Goal: Complete application form: Complete application form

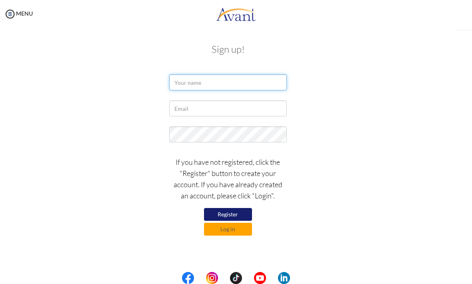
click at [273, 80] on input "text" at bounding box center [227, 82] width 117 height 16
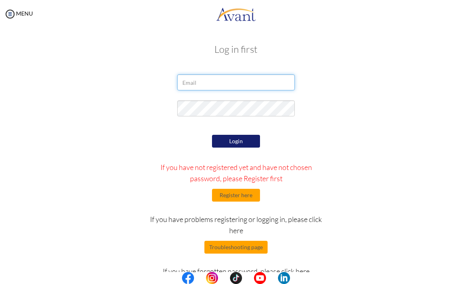
click at [265, 85] on input "email" at bounding box center [235, 82] width 117 height 16
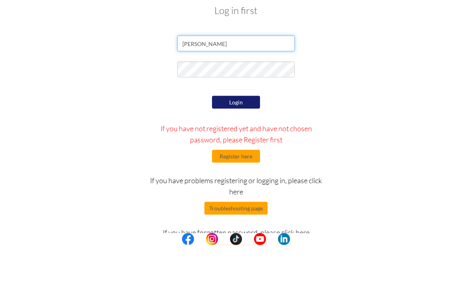
type input "Jan Philippe Belando"
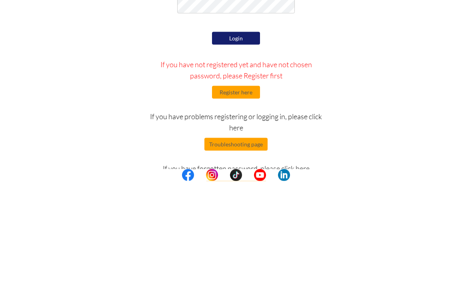
click at [249, 189] on button "Register here" at bounding box center [236, 195] width 48 height 13
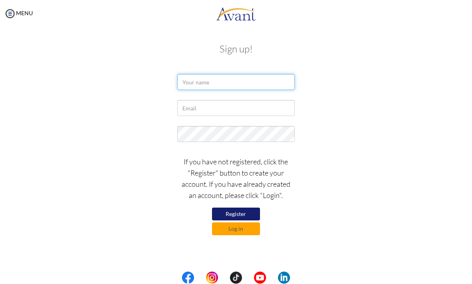
click at [264, 83] on input "text" at bounding box center [235, 82] width 117 height 16
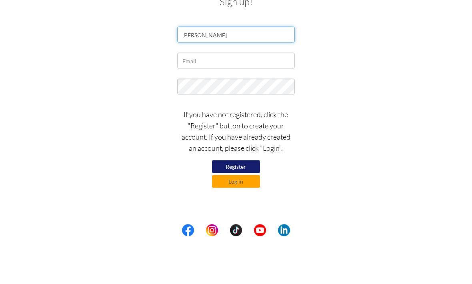
type input "Jan Philippe Belando"
click at [266, 100] on input "text" at bounding box center [235, 108] width 117 height 16
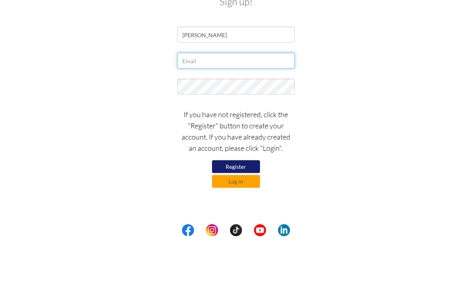
type input "jphilippe.belando@gmail.com"
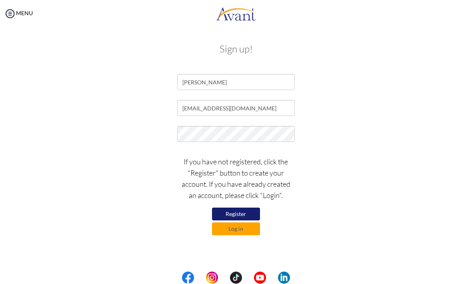
click at [249, 213] on button "Register" at bounding box center [236, 214] width 48 height 13
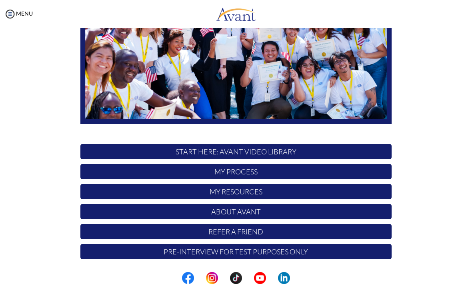
scroll to position [123, 0]
click at [272, 173] on p "My Process" at bounding box center [235, 171] width 311 height 15
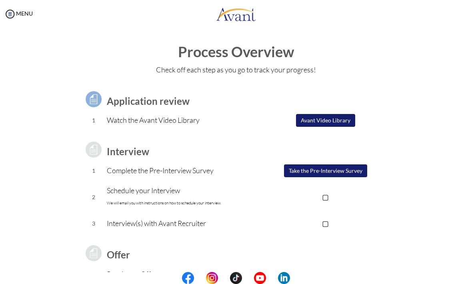
click at [338, 171] on button "Take the Pre-Interview Survey" at bounding box center [325, 170] width 83 height 13
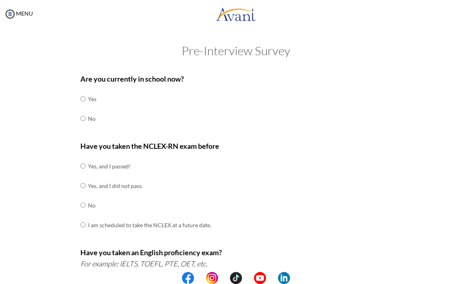
click at [82, 118] on input "radio" at bounding box center [82, 118] width 5 height 16
radio input "true"
click at [80, 163] on input "radio" at bounding box center [82, 166] width 5 height 16
radio input "true"
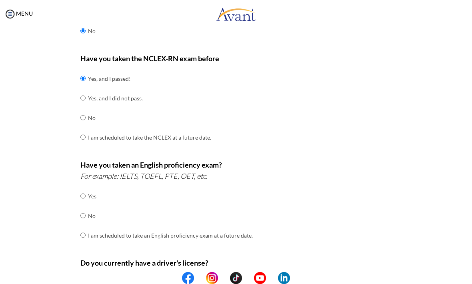
scroll to position [89, 0]
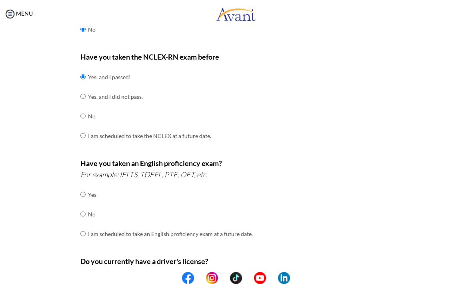
click at [81, 211] on input "radio" at bounding box center [82, 214] width 5 height 16
radio input "true"
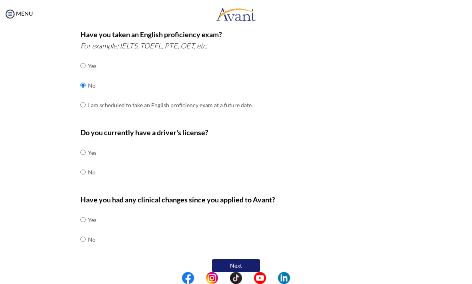
scroll to position [218, 0]
click at [81, 170] on input "radio" at bounding box center [82, 172] width 5 height 16
radio input "true"
click at [82, 212] on input "radio" at bounding box center [82, 220] width 5 height 16
radio input "true"
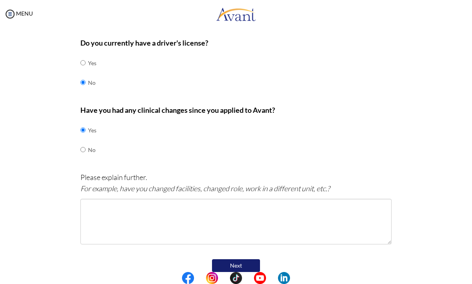
scroll to position [307, 0]
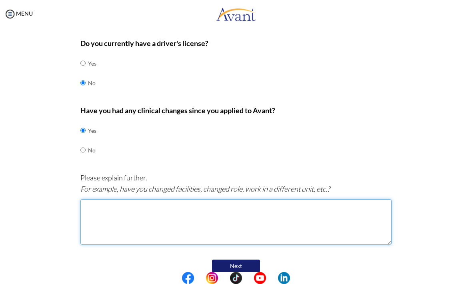
click at [89, 200] on textarea at bounding box center [235, 222] width 311 height 46
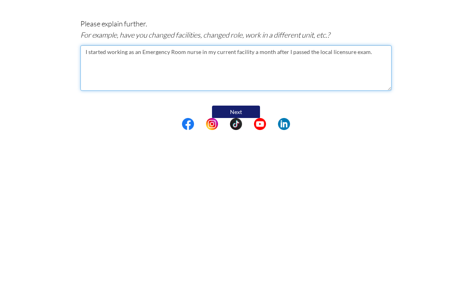
type textarea "I started working as an Emergency Room nurse in my current facility a month aft…"
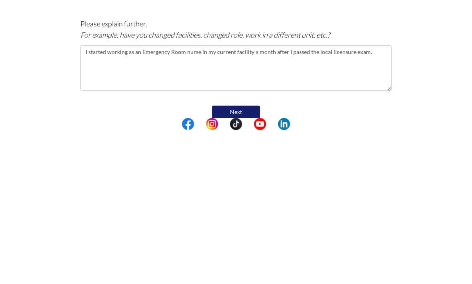
click at [248, 260] on button "Next" at bounding box center [236, 266] width 48 height 13
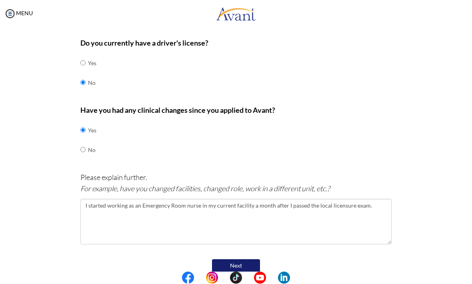
scroll to position [16, 0]
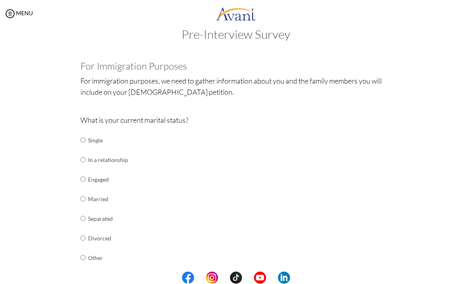
click at [86, 142] on input "radio" at bounding box center [82, 140] width 5 height 16
radio input "true"
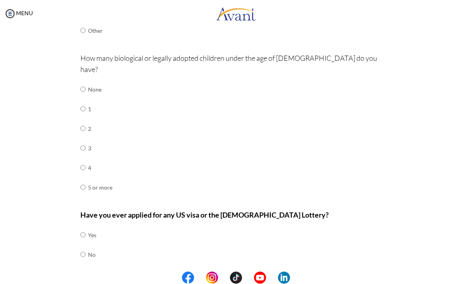
scroll to position [244, 0]
click at [82, 81] on input "radio" at bounding box center [82, 89] width 5 height 16
radio input "true"
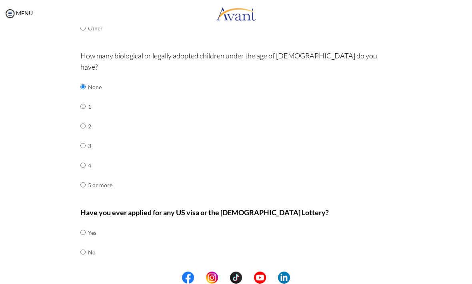
scroll to position [246, 0]
click at [85, 244] on input "radio" at bounding box center [82, 252] width 5 height 16
radio input "true"
click at [278, 272] on button "Next" at bounding box center [262, 278] width 48 height 13
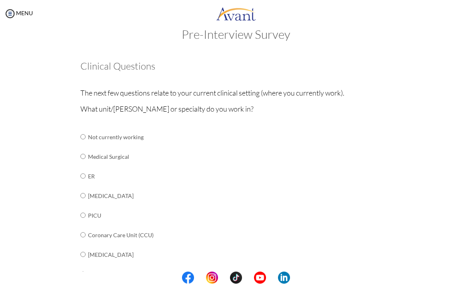
click at [85, 177] on input "radio" at bounding box center [82, 176] width 5 height 16
radio input "true"
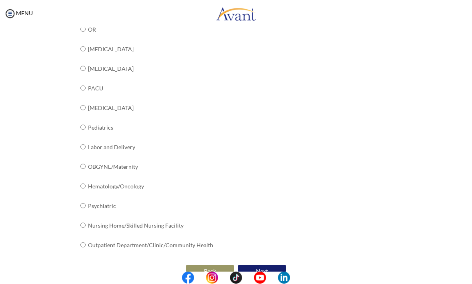
click at [279, 265] on button "Next" at bounding box center [262, 271] width 48 height 13
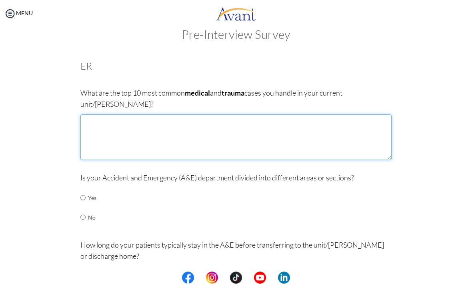
click at [260, 122] on textarea at bounding box center [235, 138] width 311 height 46
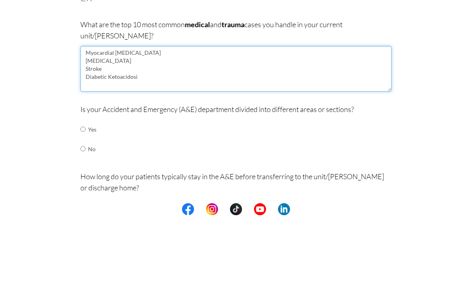
click at [180, 115] on textarea "Myocardial [MEDICAL_DATA] [MEDICAL_DATA] Stroke Diabetic Ketoacidosi" at bounding box center [235, 138] width 311 height 46
click at [130, 115] on textarea "Myocardial [MEDICAL_DATA] [MEDICAL_DATA] Stroke [MEDICAL_DATA]" at bounding box center [235, 138] width 311 height 46
click at [247, 115] on textarea "Myocardial [MEDICAL_DATA] [MEDICAL_DATA] Stroke [MEDICAL_DATA]" at bounding box center [235, 138] width 311 height 46
click at [252, 115] on textarea "Myocardial [MEDICAL_DATA] [MEDICAL_DATA] Stroke [MEDICAL_DATA]" at bounding box center [235, 138] width 311 height 46
click at [106, 115] on textarea "Myocardial [MEDICAL_DATA] [MEDICAL_DATA] Stroke [MEDICAL_DATA]" at bounding box center [235, 138] width 311 height 46
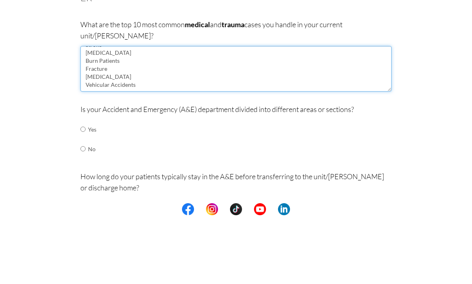
scroll to position [32, 0]
click at [112, 115] on textarea "Myocardial [MEDICAL_DATA] [MEDICAL_DATA] Stroke [MEDICAL_DATA] Burn Patients Fr…" at bounding box center [235, 138] width 311 height 46
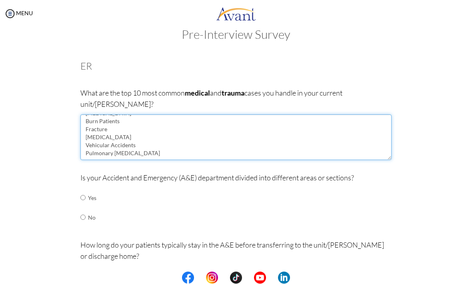
scroll to position [39, 0]
click at [190, 141] on textarea "Myocardial [MEDICAL_DATA] [MEDICAL_DATA] Stroke [MEDICAL_DATA] Burn Patients Fr…" at bounding box center [235, 138] width 311 height 46
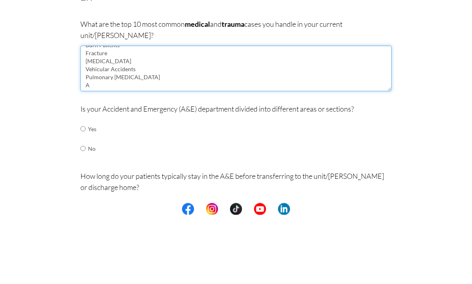
scroll to position [37, 0]
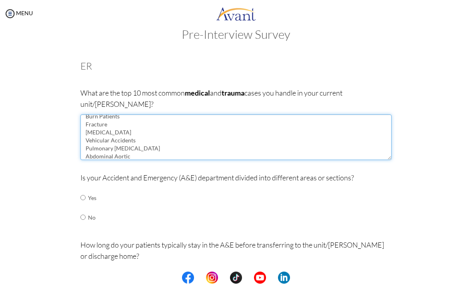
click at [247, 144] on textarea "Myocardial [MEDICAL_DATA] [MEDICAL_DATA] Stroke [MEDICAL_DATA] Burn Patients Fr…" at bounding box center [235, 138] width 311 height 46
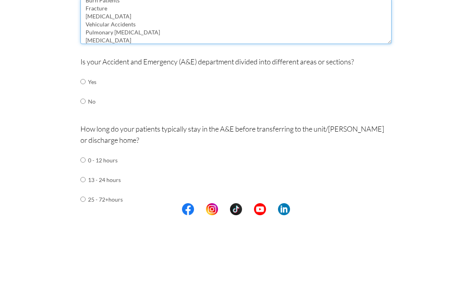
scroll to position [72, 0]
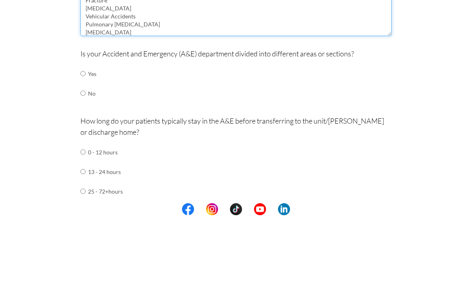
type textarea "Myocardial [MEDICAL_DATA] [MEDICAL_DATA] Stroke [MEDICAL_DATA] Burn Patients Fr…"
click at [85, 134] on input "radio" at bounding box center [82, 142] width 5 height 16
radio input "true"
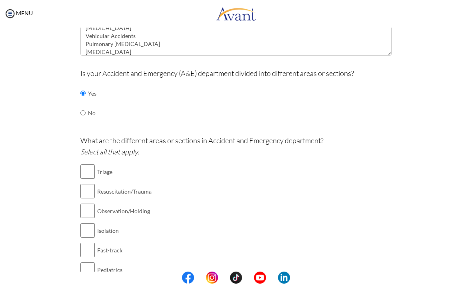
scroll to position [124, 0]
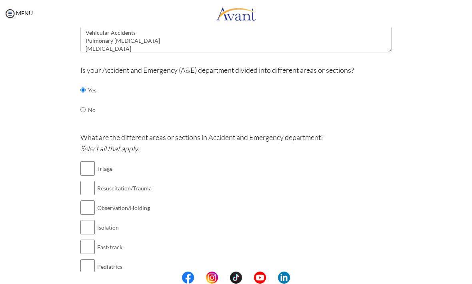
click at [88, 161] on input "checkbox" at bounding box center [87, 169] width 14 height 16
checkbox input "true"
click at [90, 180] on input "checkbox" at bounding box center [87, 188] width 14 height 16
checkbox input "true"
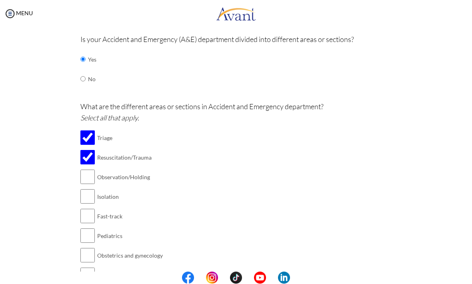
scroll to position [156, 0]
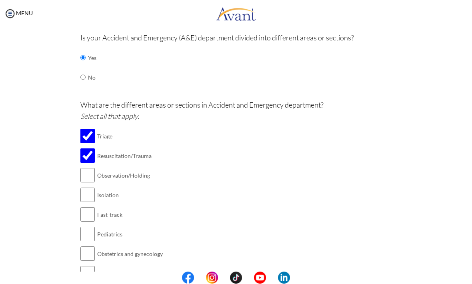
click at [87, 187] on input "checkbox" at bounding box center [87, 195] width 14 height 16
checkbox input "true"
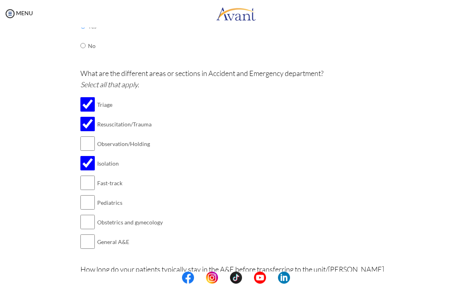
scroll to position [189, 0]
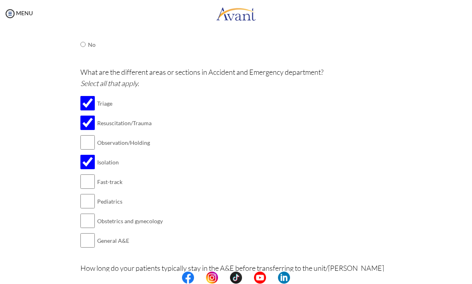
click at [84, 174] on input "checkbox" at bounding box center [87, 182] width 14 height 16
checkbox input "true"
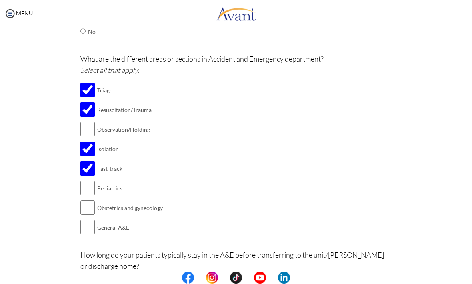
scroll to position [202, 0]
click at [85, 180] on input "checkbox" at bounding box center [87, 188] width 14 height 16
checkbox input "true"
click at [91, 121] on input "checkbox" at bounding box center [87, 129] width 14 height 16
checkbox input "true"
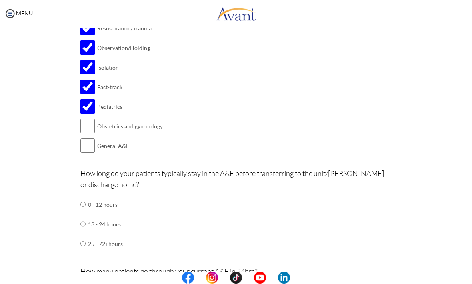
scroll to position [295, 0]
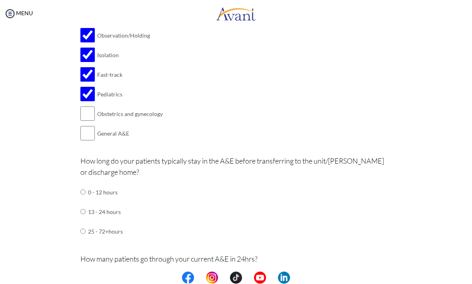
scroll to position [305, 0]
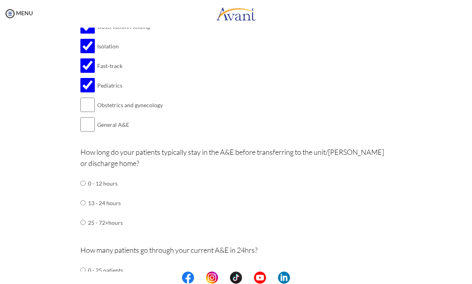
click at [86, 176] on input "radio" at bounding box center [82, 184] width 5 height 16
radio input "true"
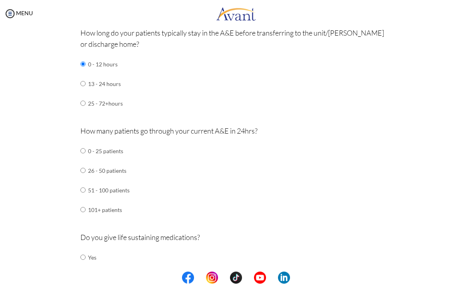
scroll to position [425, 0]
click at [86, 201] on input "radio" at bounding box center [82, 209] width 5 height 16
radio input "true"
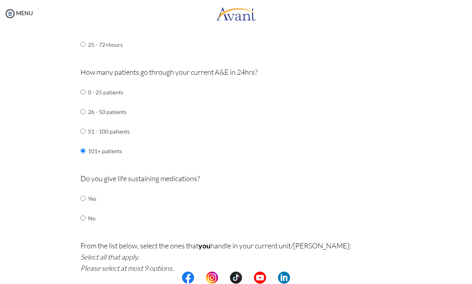
scroll to position [484, 0]
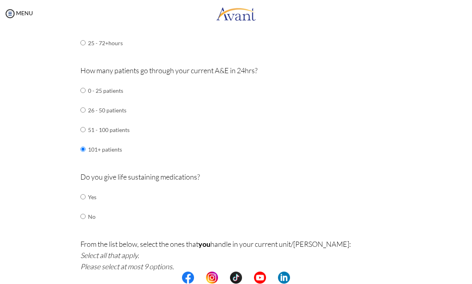
click at [85, 189] on input "radio" at bounding box center [82, 197] width 5 height 16
radio input "true"
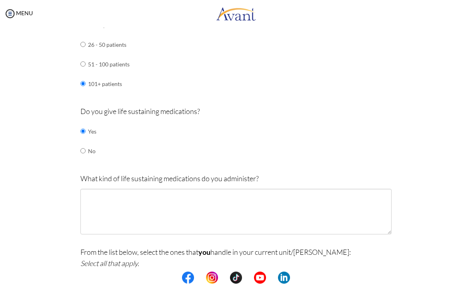
scroll to position [552, 0]
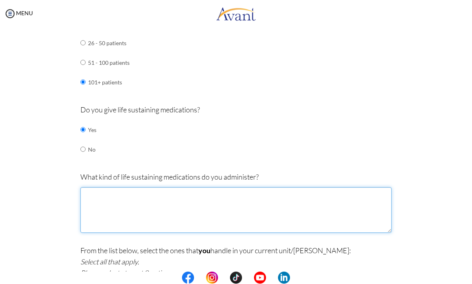
click at [96, 188] on textarea at bounding box center [235, 211] width 311 height 46
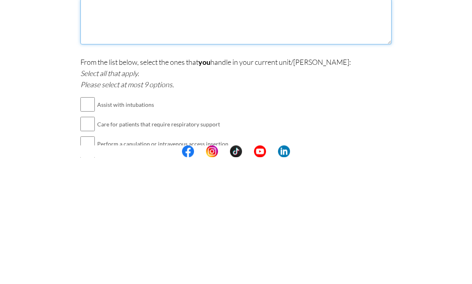
scroll to position [614, 0]
click at [87, 223] on input "checkbox" at bounding box center [87, 231] width 14 height 16
checkbox input "true"
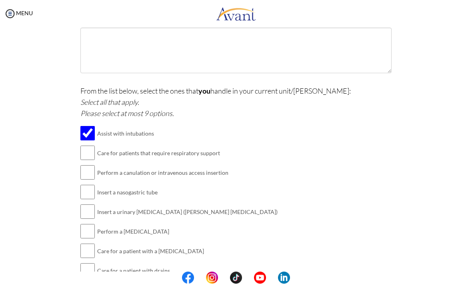
scroll to position [713, 0]
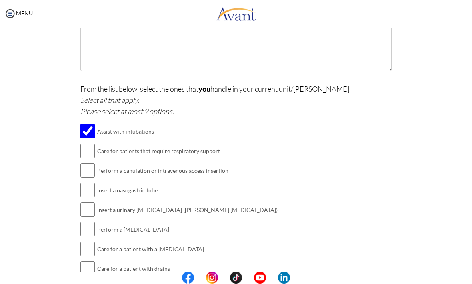
click at [90, 143] on input "checkbox" at bounding box center [87, 151] width 14 height 16
checkbox input "true"
click at [89, 163] on input "checkbox" at bounding box center [87, 171] width 14 height 16
checkbox input "true"
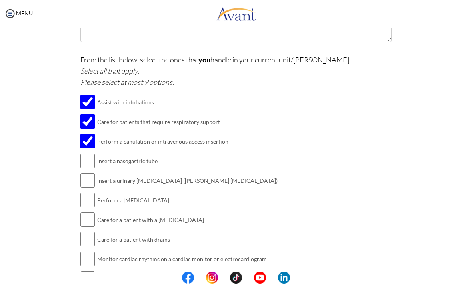
scroll to position [746, 0]
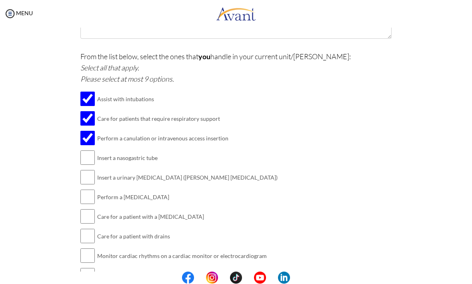
click at [85, 150] on input "checkbox" at bounding box center [87, 158] width 14 height 16
checkbox input "true"
click at [91, 170] on input "checkbox" at bounding box center [87, 178] width 14 height 16
checkbox input "true"
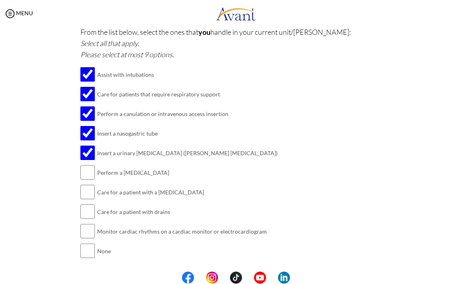
scroll to position [771, 0]
click at [88, 164] on input "checkbox" at bounding box center [87, 172] width 14 height 16
checkbox input "true"
click at [90, 184] on input "checkbox" at bounding box center [87, 192] width 14 height 16
checkbox input "true"
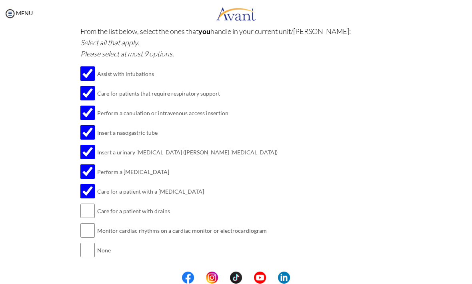
click at [89, 203] on input "checkbox" at bounding box center [87, 211] width 14 height 16
checkbox input "true"
click at [91, 223] on input "checkbox" at bounding box center [87, 231] width 14 height 16
checkbox input "true"
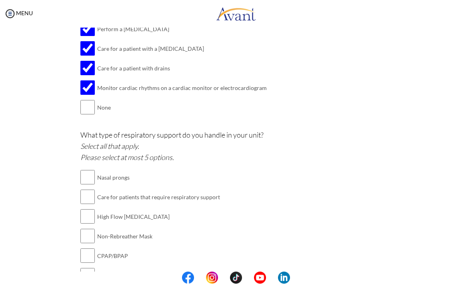
scroll to position [916, 0]
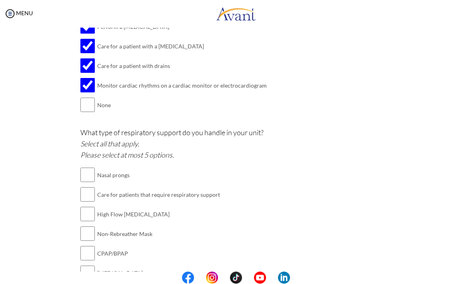
click at [86, 167] on input "checkbox" at bounding box center [87, 175] width 14 height 16
checkbox input "true"
click at [91, 187] on input "checkbox" at bounding box center [87, 195] width 14 height 16
checkbox input "true"
click at [88, 206] on input "checkbox" at bounding box center [87, 214] width 14 height 16
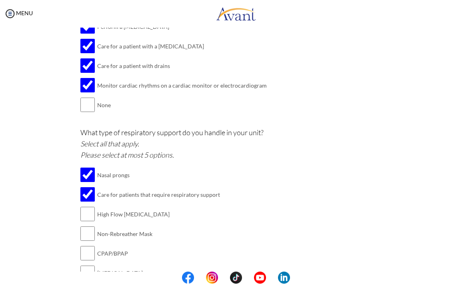
checkbox input "true"
click at [88, 226] on input "checkbox" at bounding box center [87, 234] width 14 height 16
checkbox input "true"
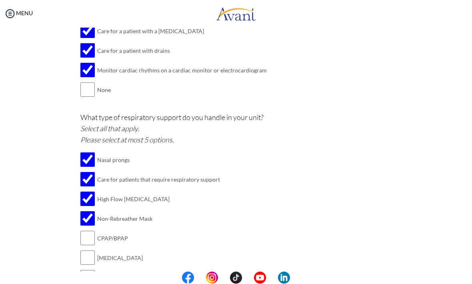
scroll to position [934, 0]
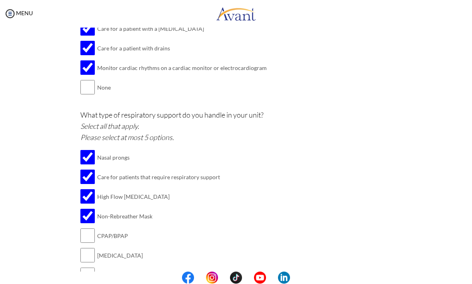
click at [90, 228] on input "checkbox" at bounding box center [87, 236] width 14 height 16
checkbox input "true"
click at [90, 248] on input "checkbox" at bounding box center [87, 256] width 14 height 16
checkbox input "true"
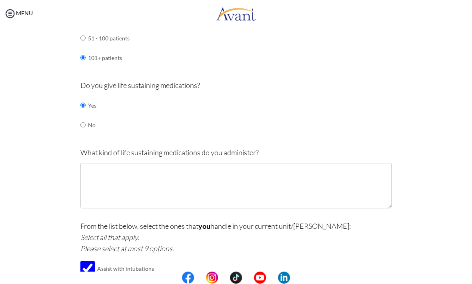
scroll to position [575, 0]
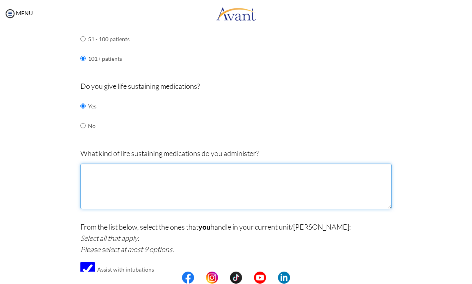
click at [357, 164] on textarea at bounding box center [235, 187] width 311 height 46
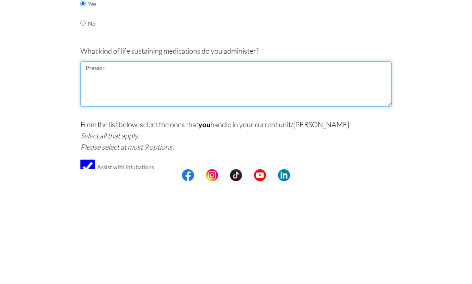
type textarea "Pressors"
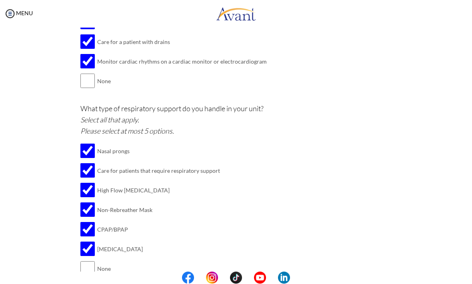
scroll to position [940, 0]
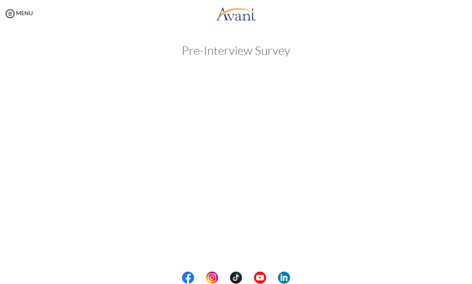
scroll to position [0, 0]
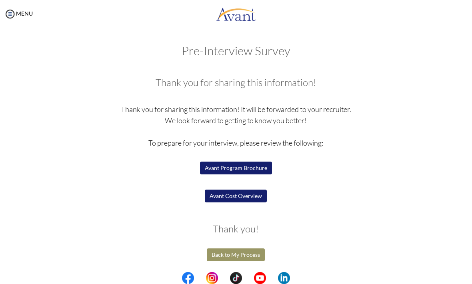
click at [251, 254] on button "Back to My Process" at bounding box center [236, 254] width 58 height 13
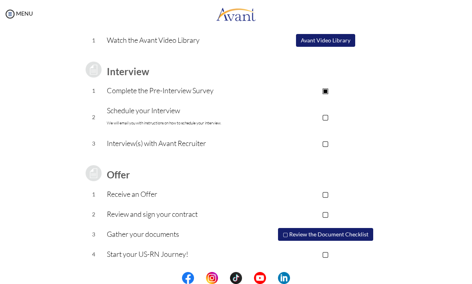
scroll to position [80, 0]
click at [334, 144] on p "▢" at bounding box center [326, 143] width 132 height 11
click at [333, 112] on p "▢" at bounding box center [326, 117] width 132 height 11
click at [342, 38] on button "Avant Video Library" at bounding box center [325, 40] width 59 height 13
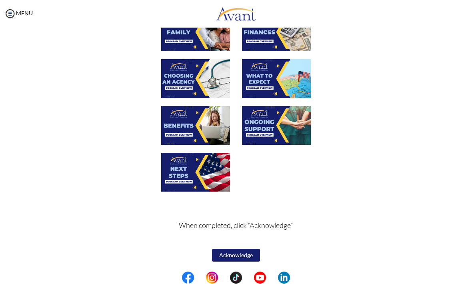
scroll to position [200, 0]
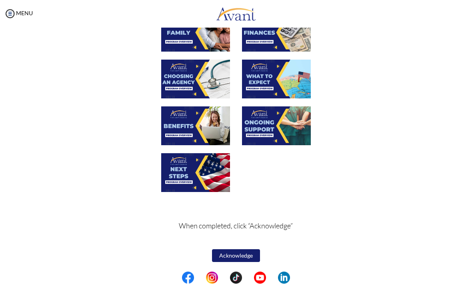
click at [252, 253] on button "Acknowledge" at bounding box center [236, 256] width 48 height 13
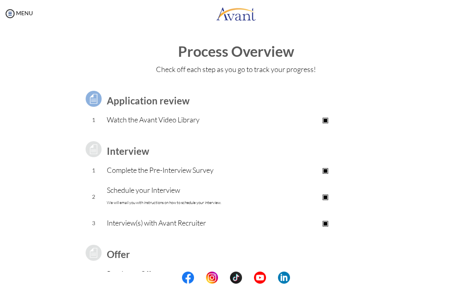
scroll to position [0, 0]
